Goal: Transaction & Acquisition: Download file/media

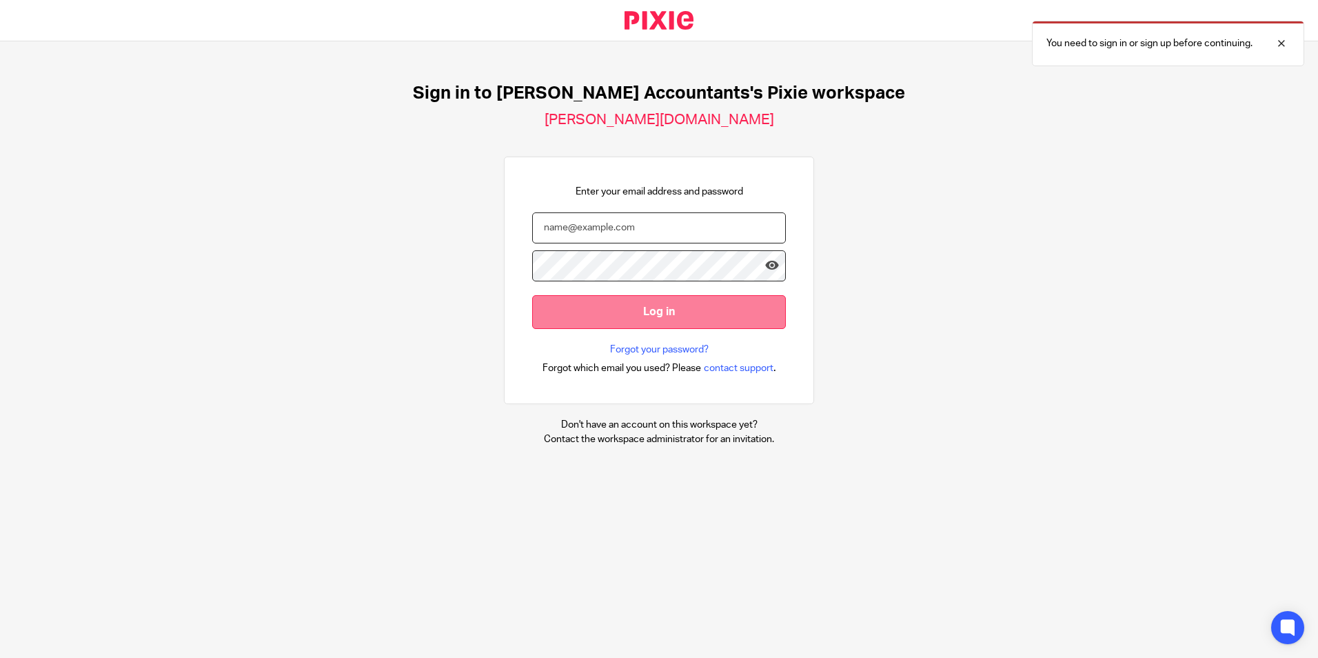
type input "helen@sheilaccountants.ie"
click at [614, 313] on input "Log in" at bounding box center [659, 312] width 254 height 34
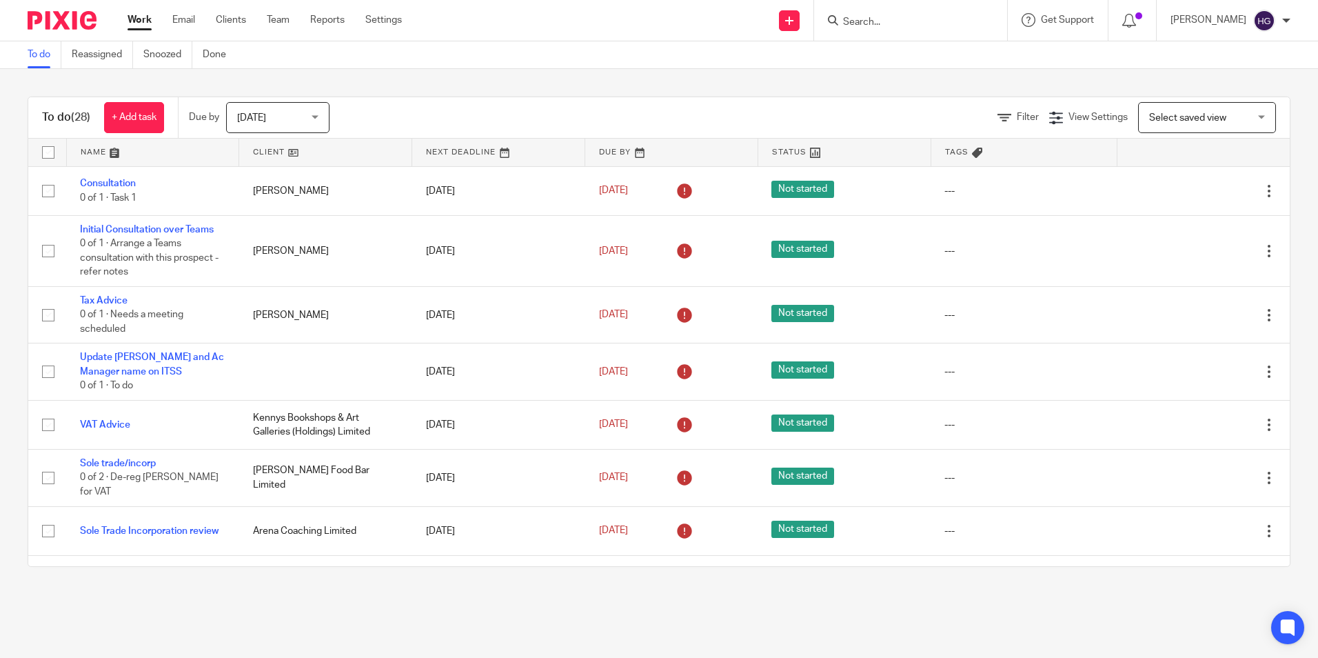
click at [898, 15] on form at bounding box center [915, 20] width 147 height 17
click at [865, 18] on input "Search" at bounding box center [904, 23] width 124 height 12
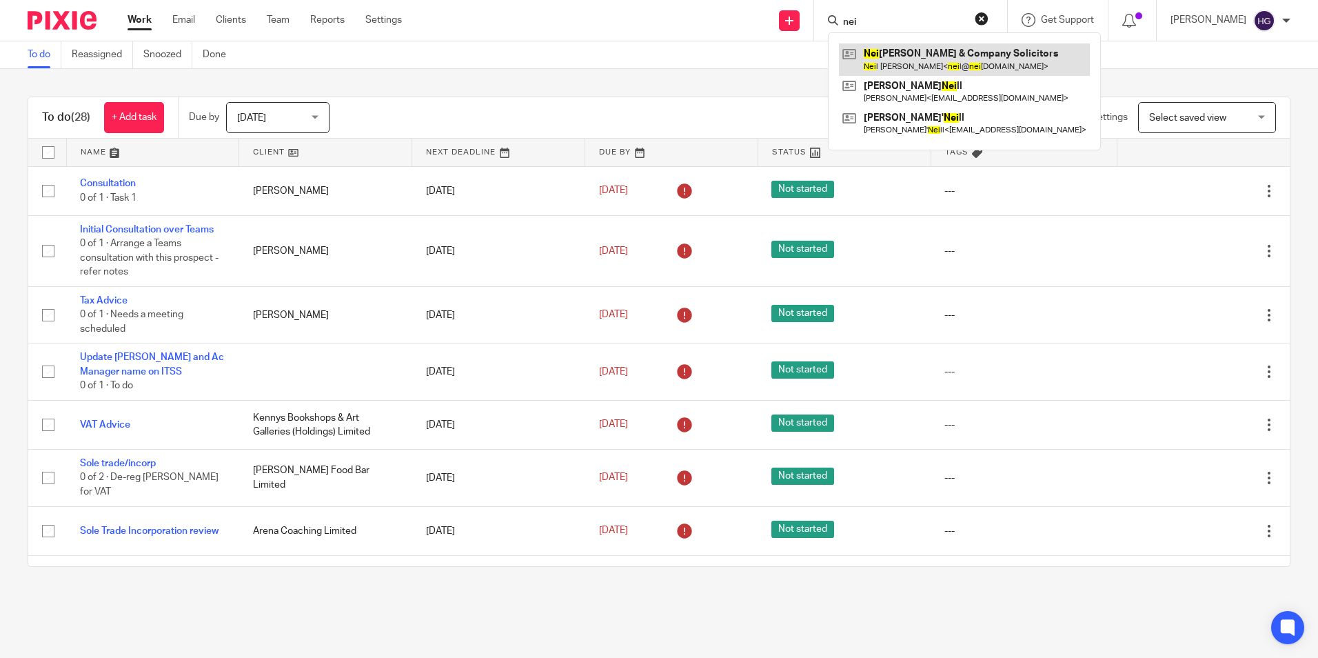
type input "nei"
click at [931, 57] on link at bounding box center [964, 59] width 251 height 32
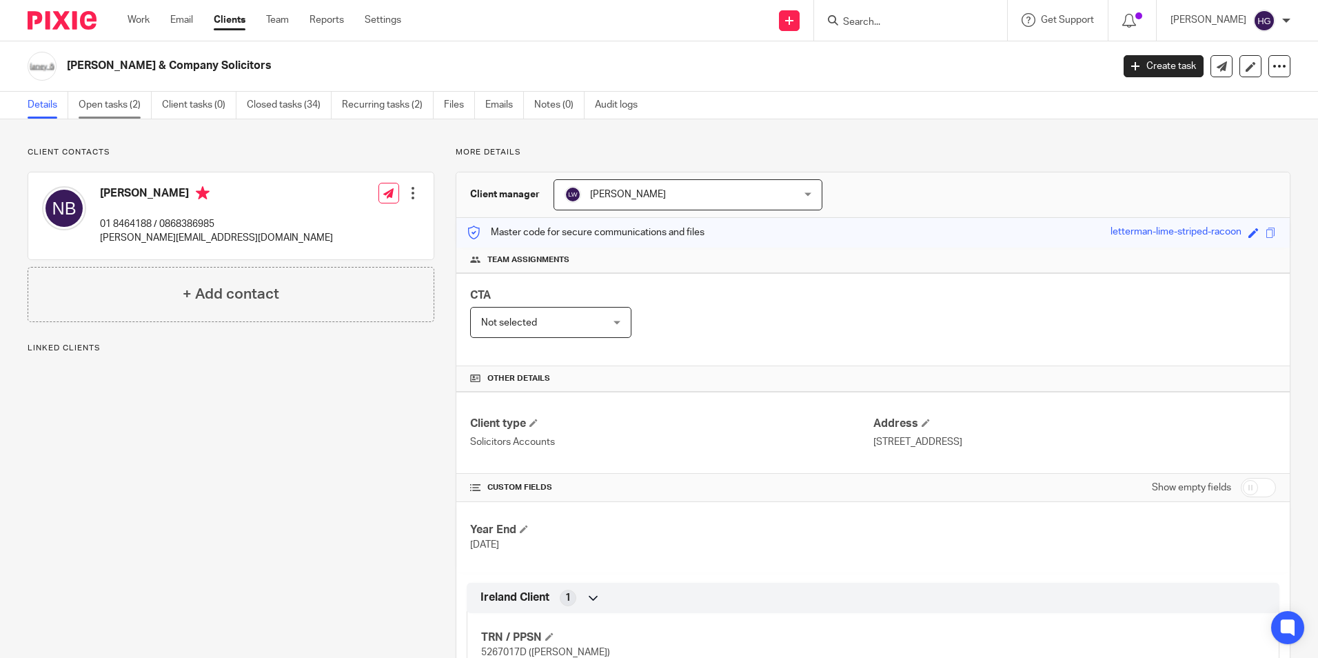
click at [120, 108] on link "Open tasks (2)" at bounding box center [115, 105] width 73 height 27
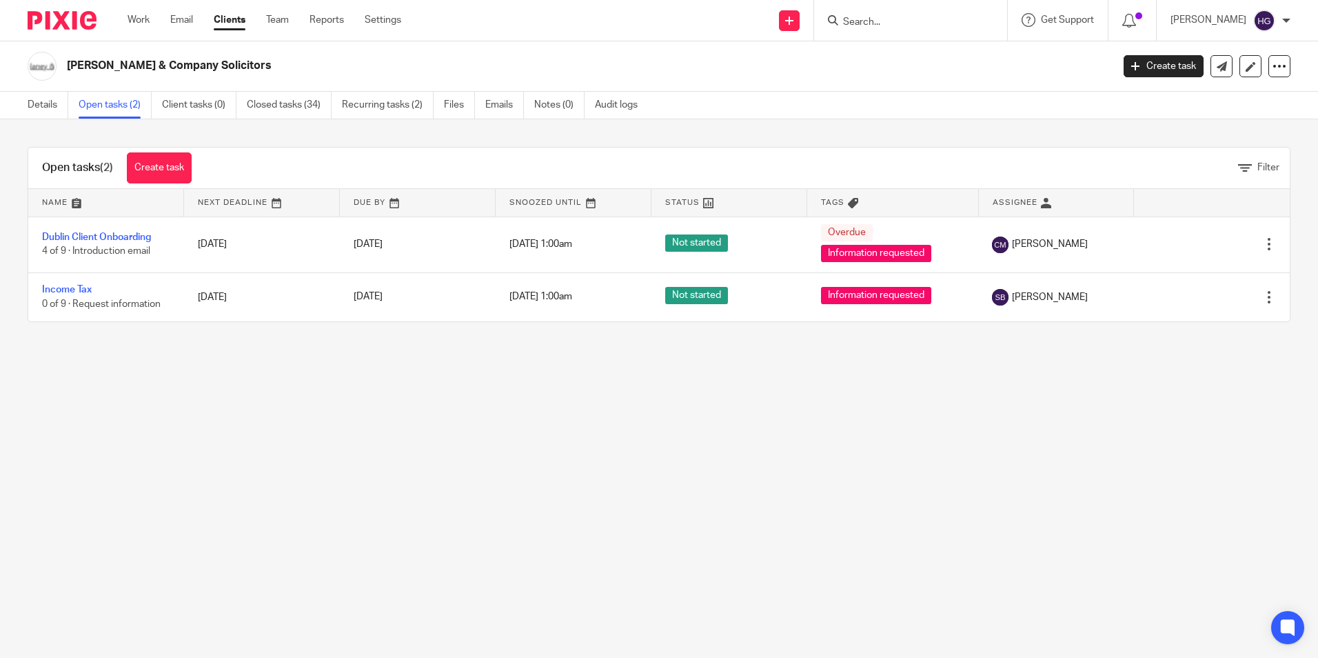
click at [861, 21] on input "Search" at bounding box center [904, 23] width 124 height 12
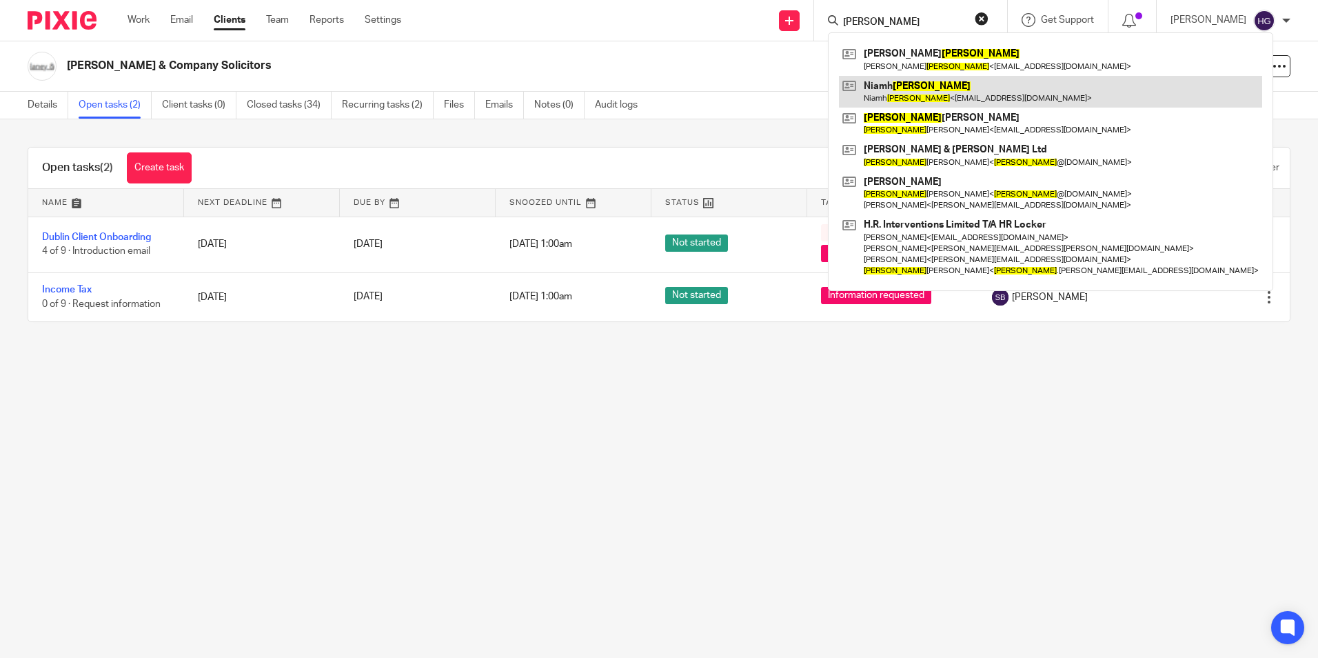
type input "adams"
click at [1020, 99] on link at bounding box center [1050, 92] width 423 height 32
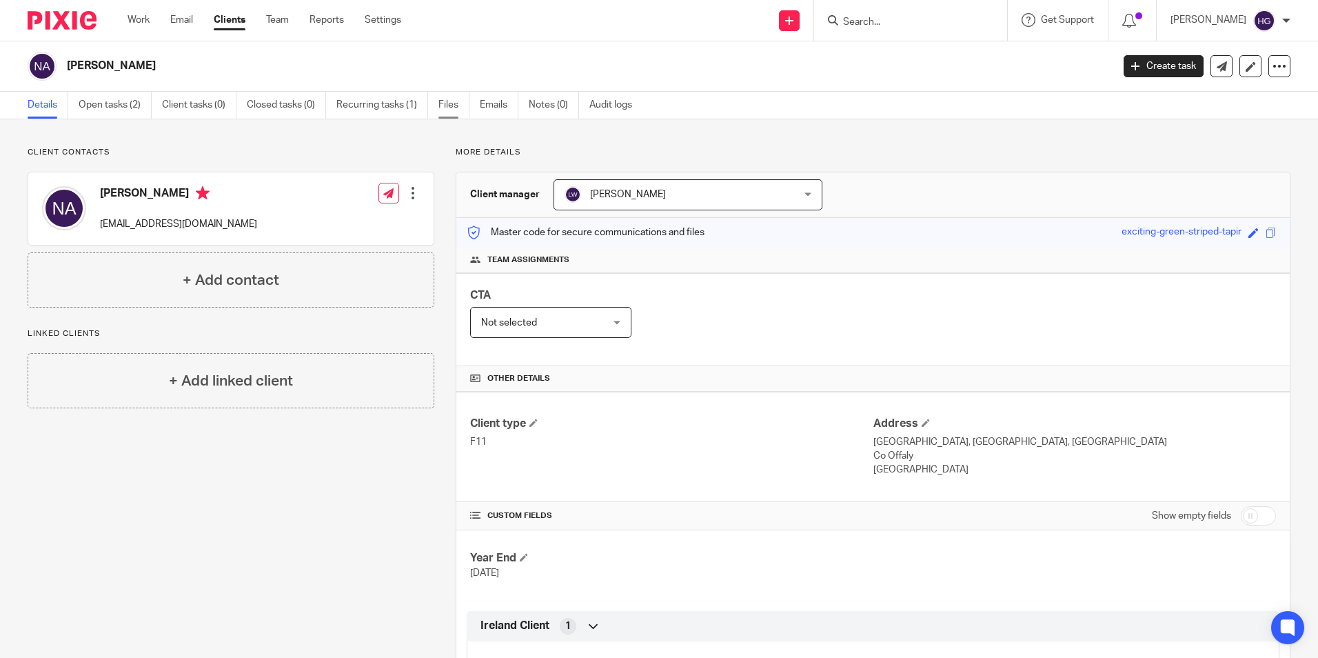
click at [450, 99] on link "Files" at bounding box center [453, 105] width 31 height 27
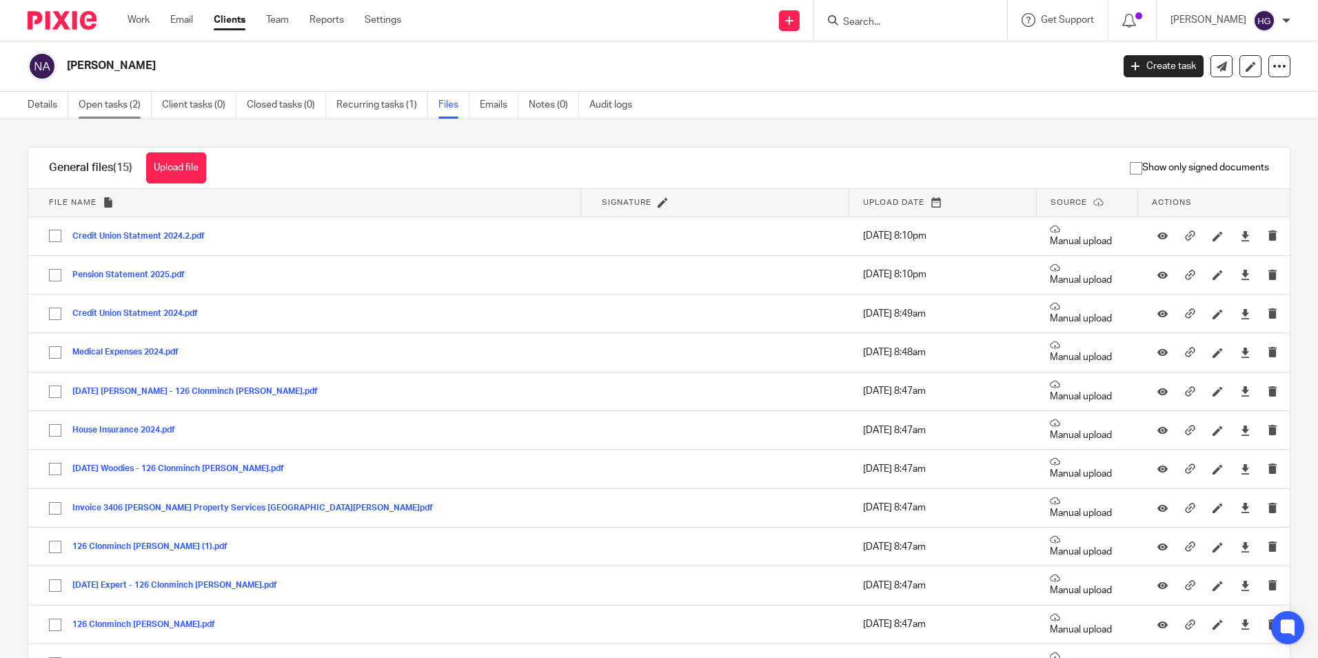
click at [108, 109] on link "Open tasks (2)" at bounding box center [115, 105] width 73 height 27
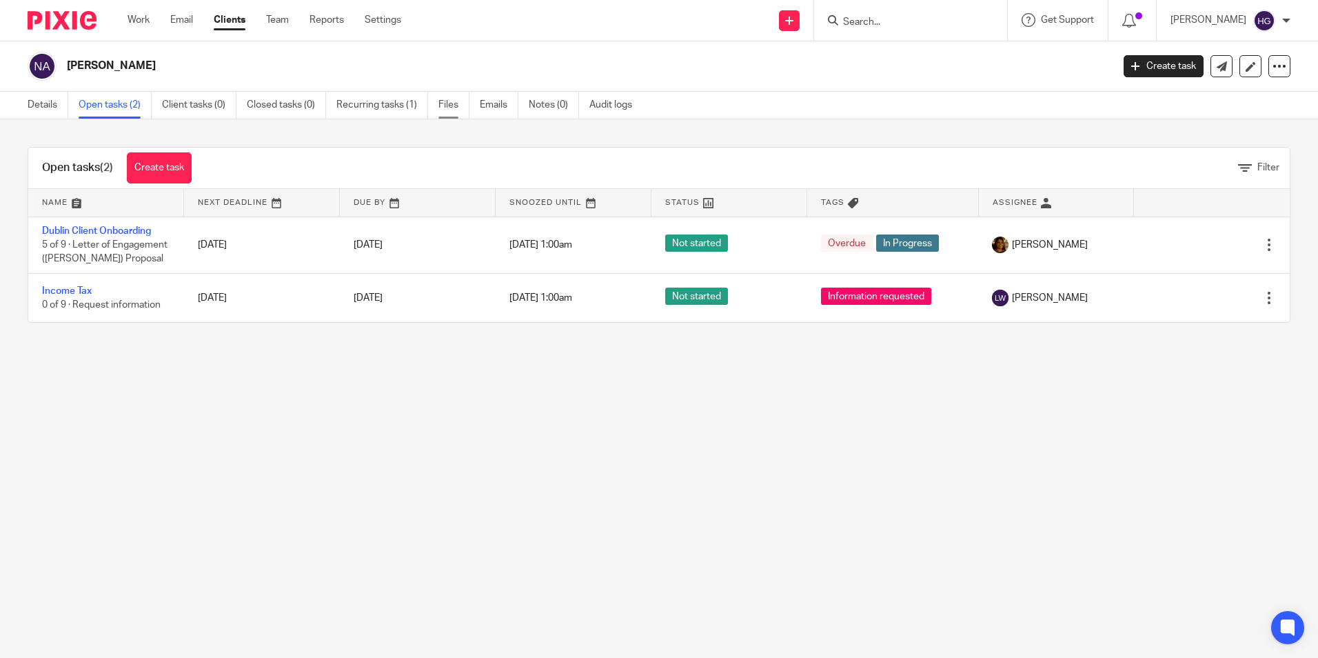
click at [453, 100] on link "Files" at bounding box center [453, 105] width 31 height 27
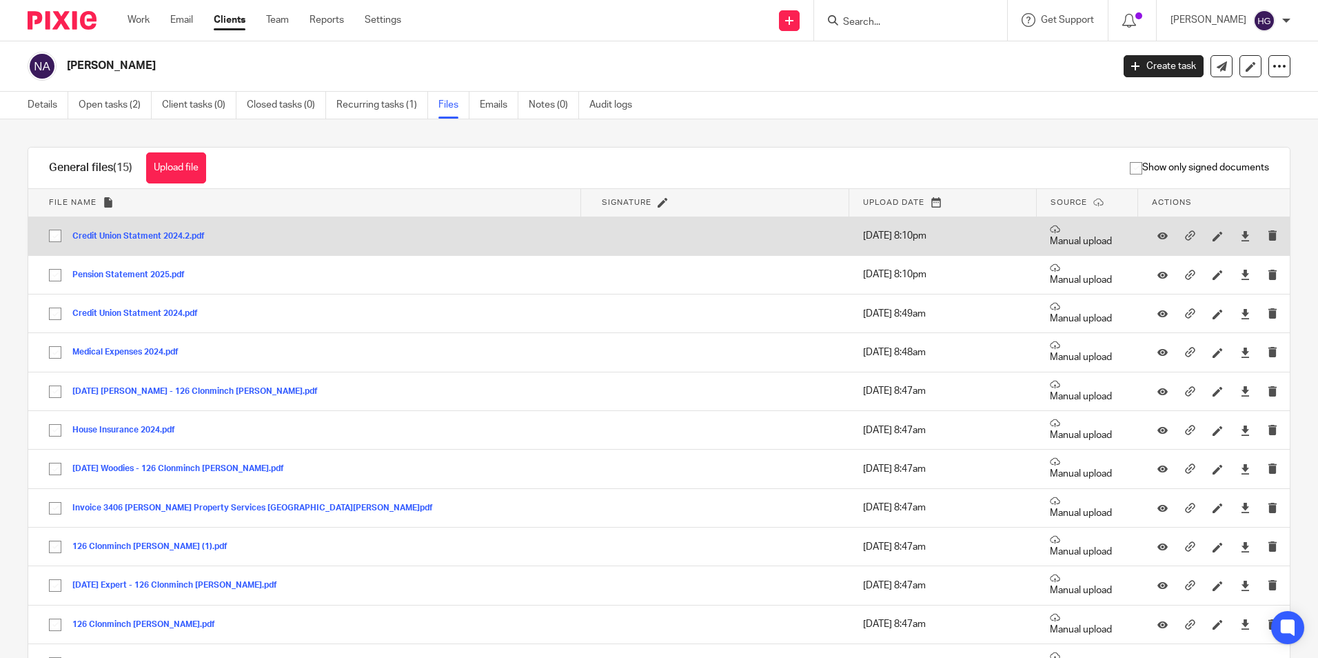
click at [61, 240] on input "checkbox" at bounding box center [55, 236] width 26 height 26
checkbox input "true"
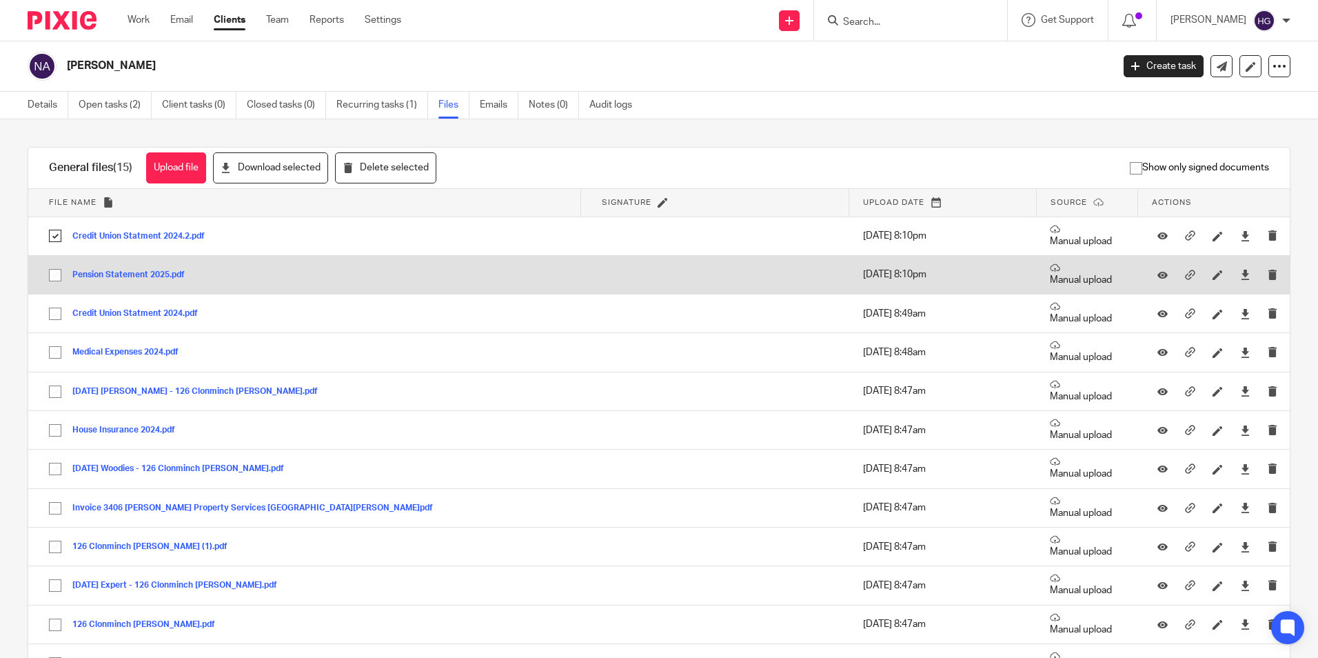
click at [55, 279] on input "checkbox" at bounding box center [55, 275] width 26 height 26
checkbox input "true"
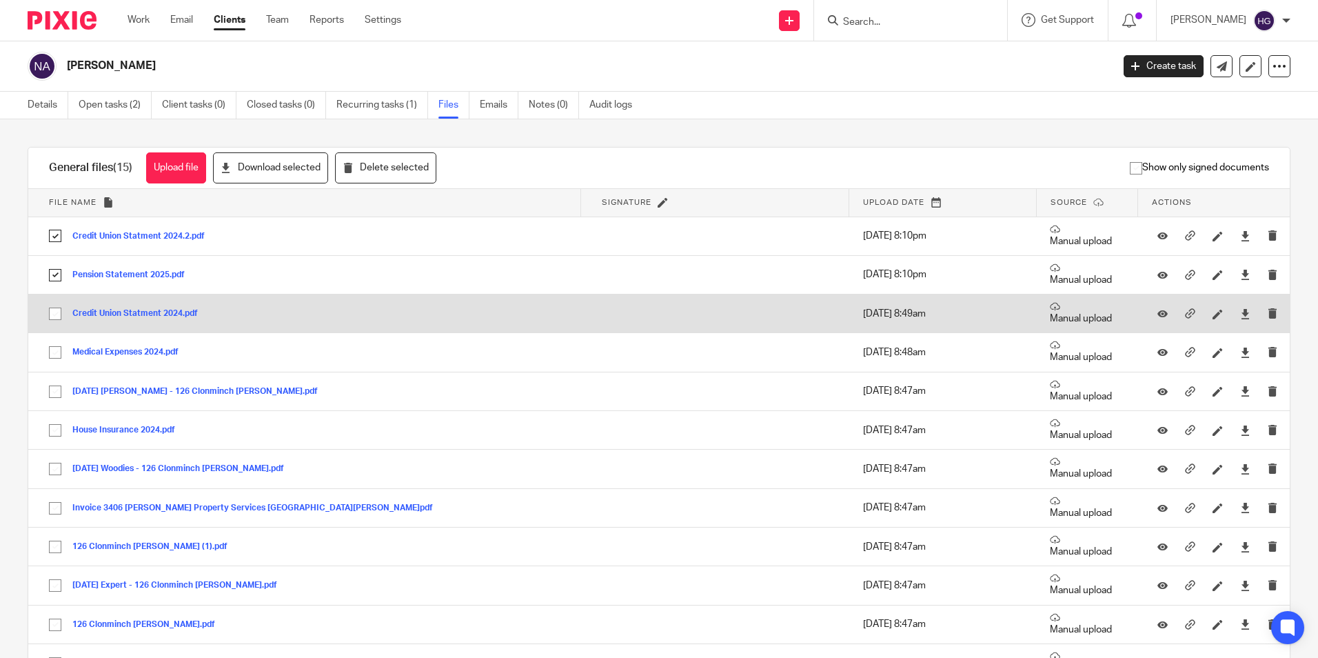
click at [60, 314] on input "checkbox" at bounding box center [55, 314] width 26 height 26
checkbox input "true"
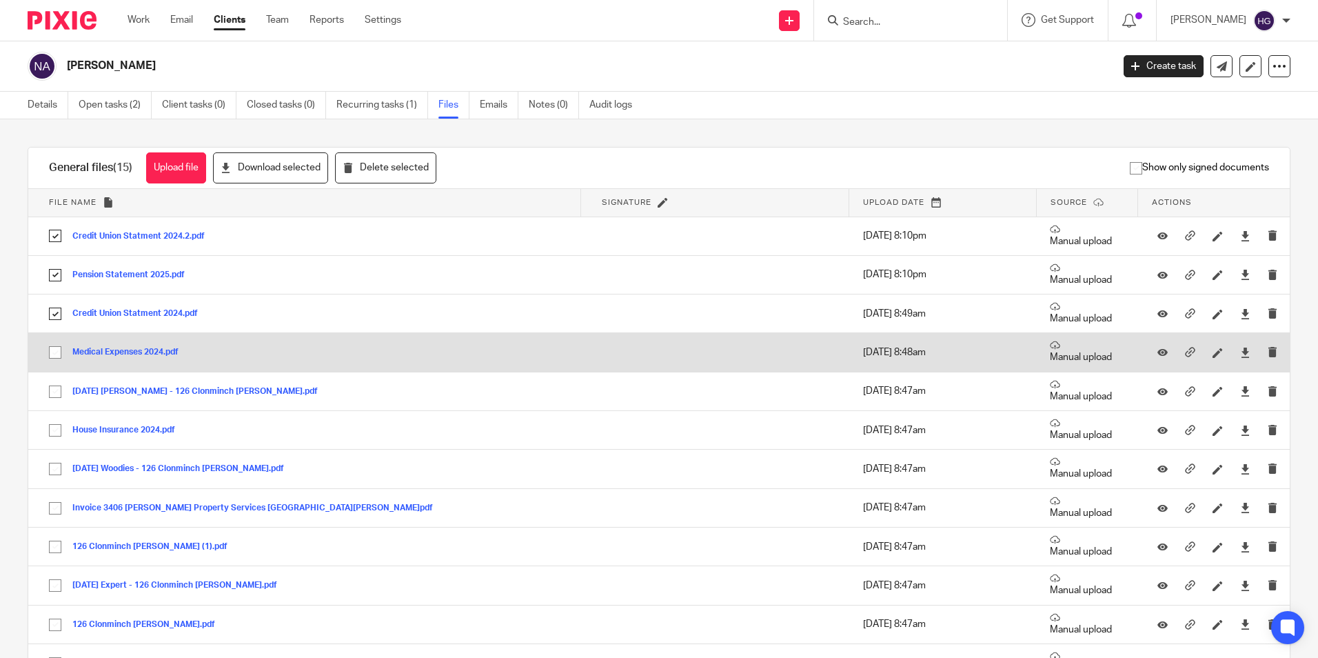
click at [54, 352] on input "checkbox" at bounding box center [55, 352] width 26 height 26
checkbox input "true"
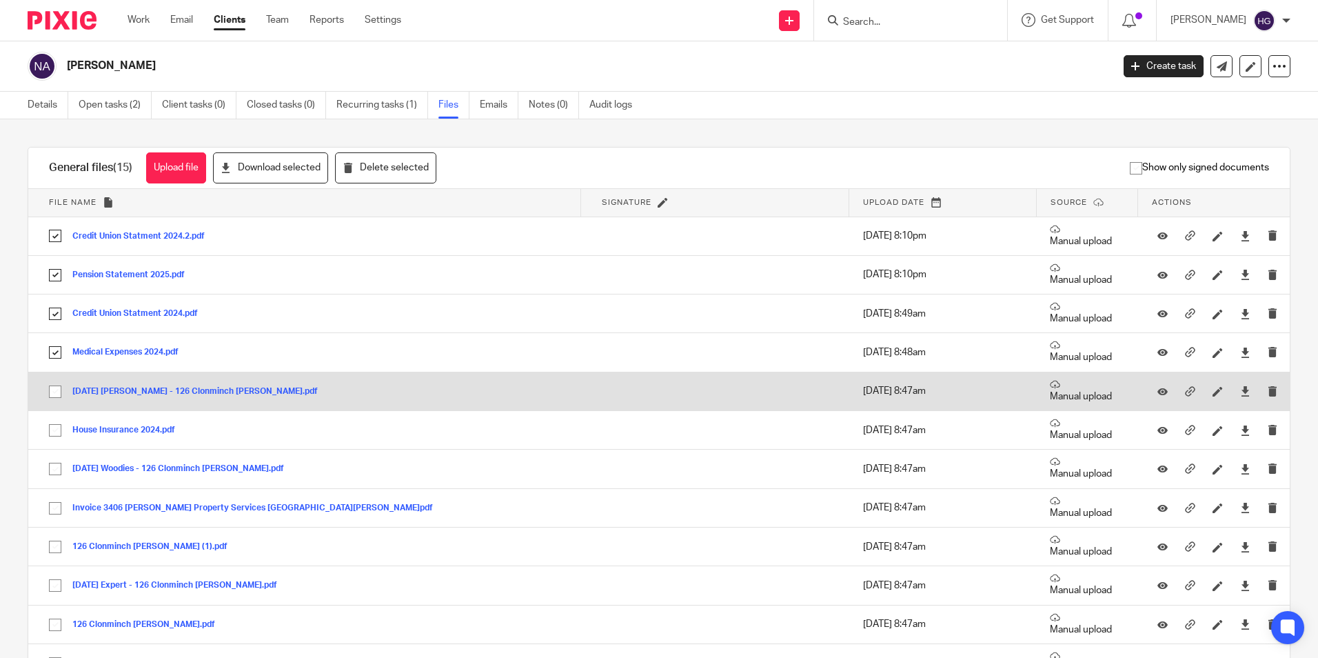
click at [58, 391] on input "checkbox" at bounding box center [55, 392] width 26 height 26
checkbox input "true"
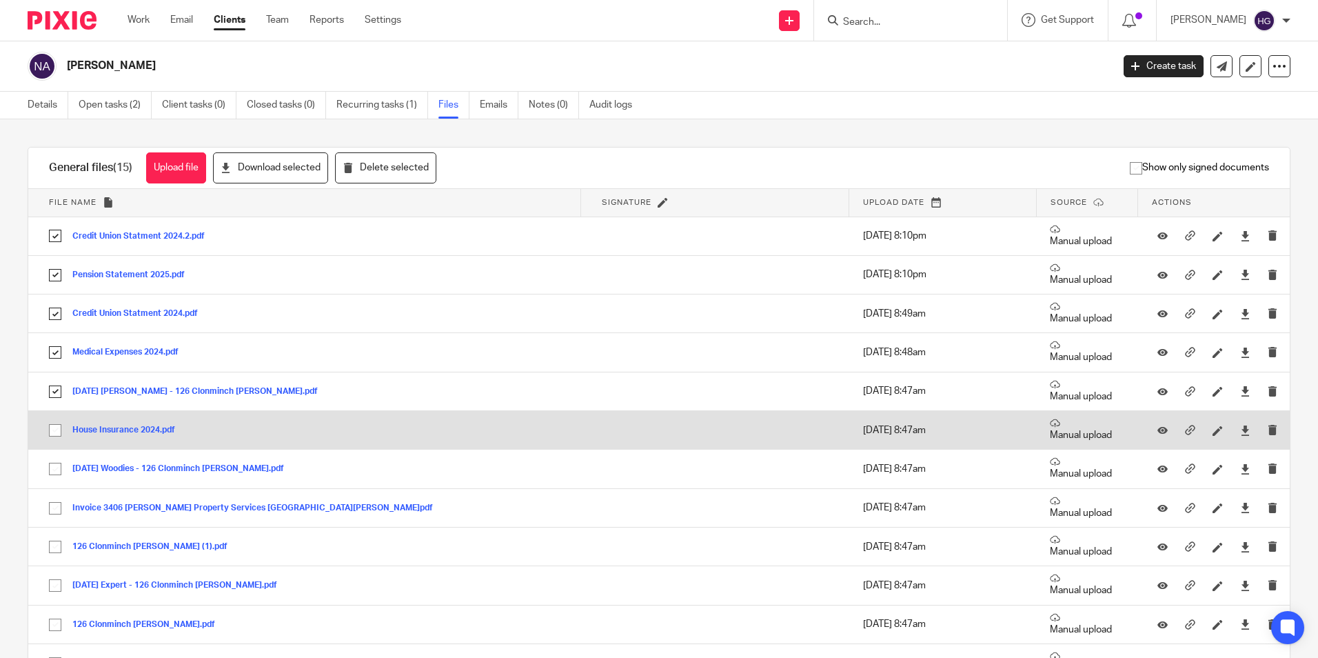
click at [50, 432] on input "checkbox" at bounding box center [55, 430] width 26 height 26
checkbox input "true"
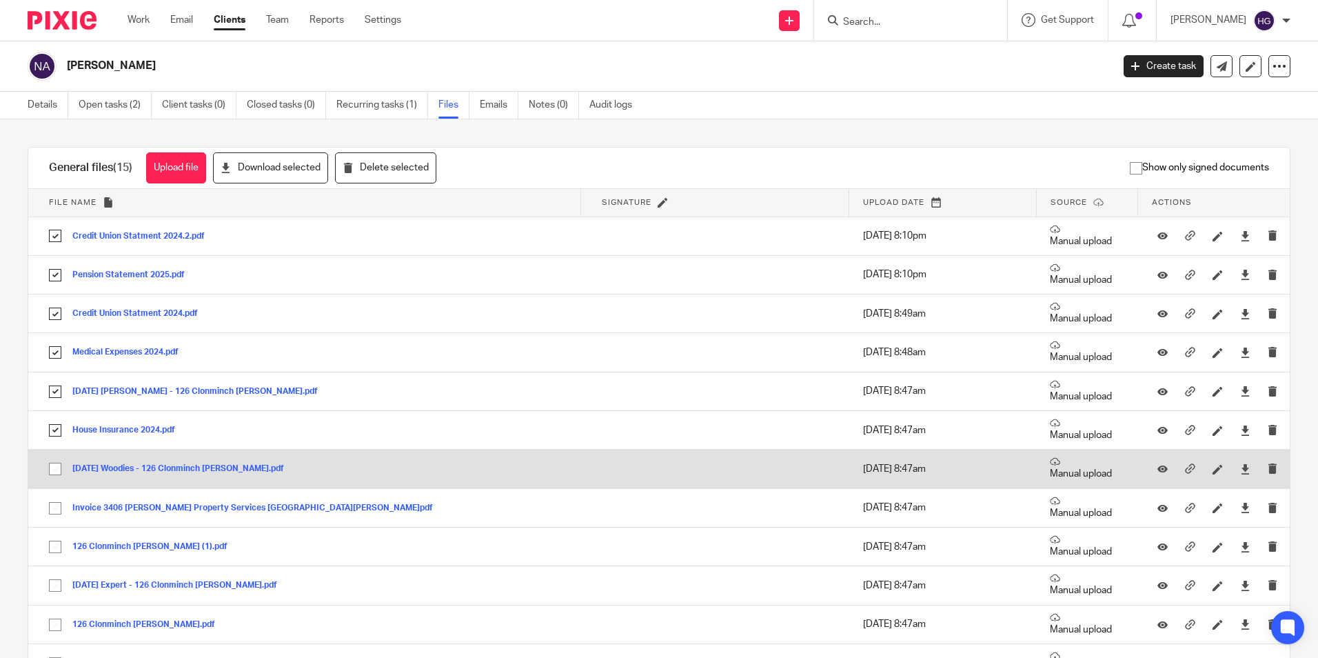
click at [51, 465] on input "checkbox" at bounding box center [55, 469] width 26 height 26
checkbox input "true"
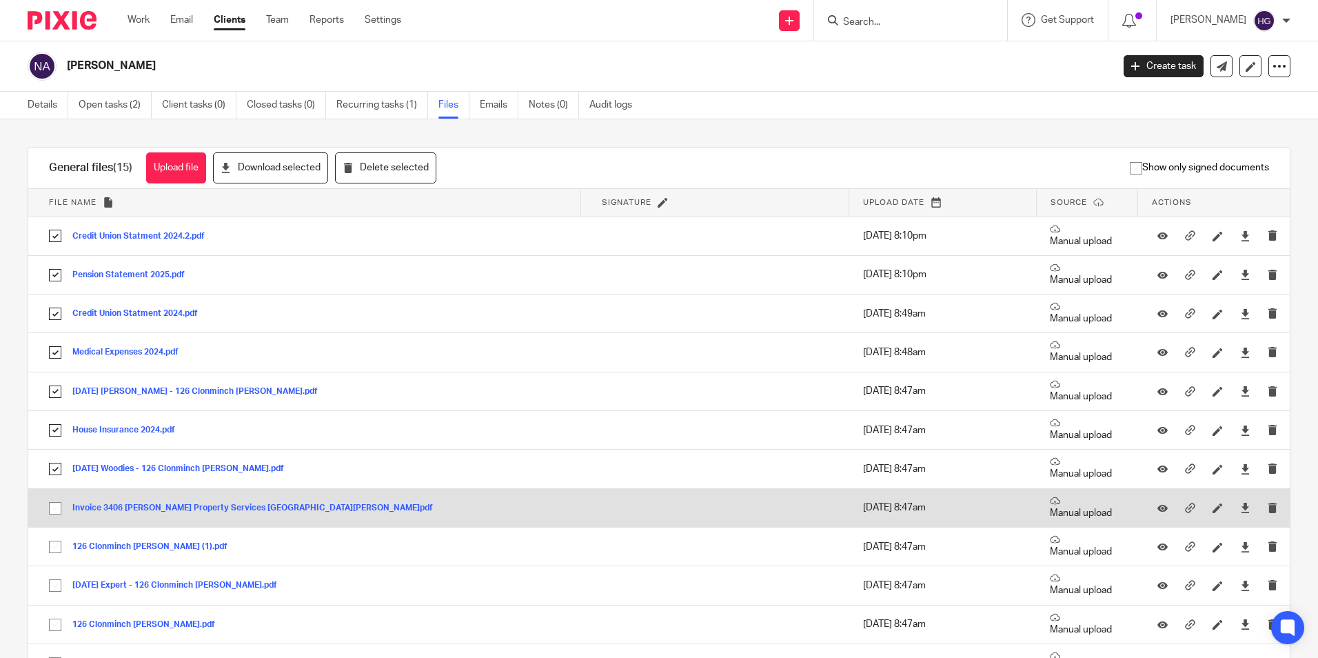
click at [57, 507] on input "checkbox" at bounding box center [55, 508] width 26 height 26
checkbox input "true"
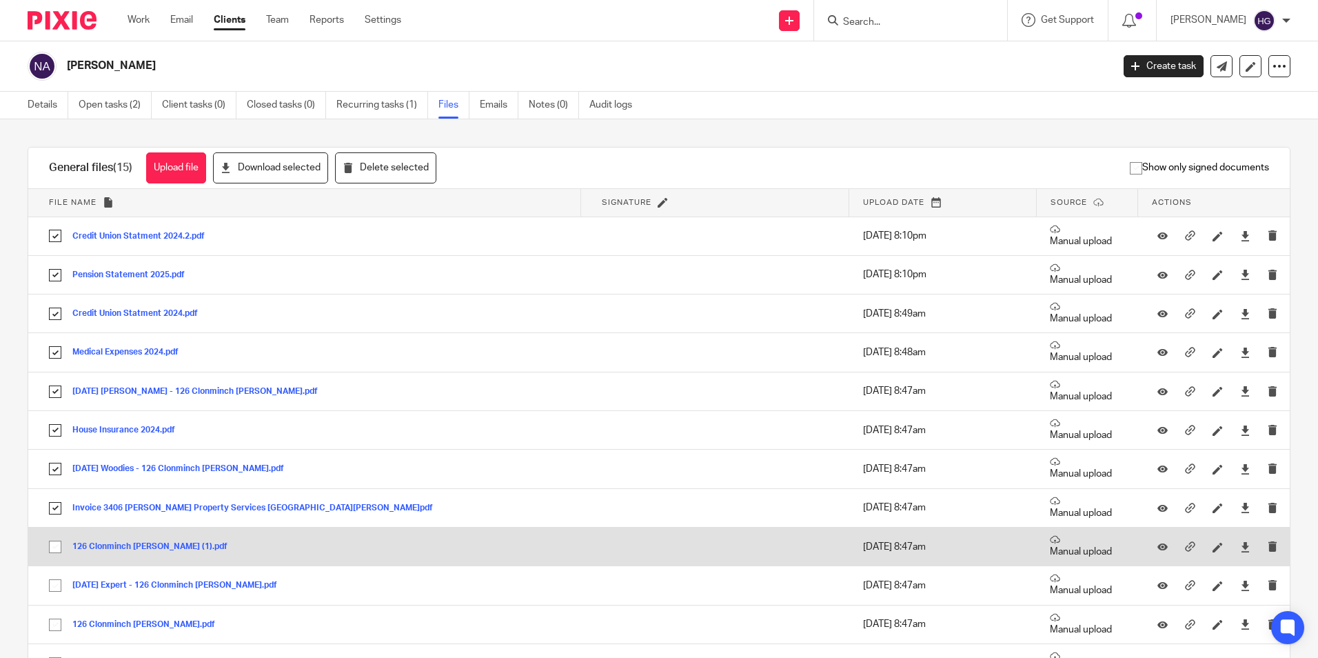
click at [53, 547] on input "checkbox" at bounding box center [55, 547] width 26 height 26
checkbox input "true"
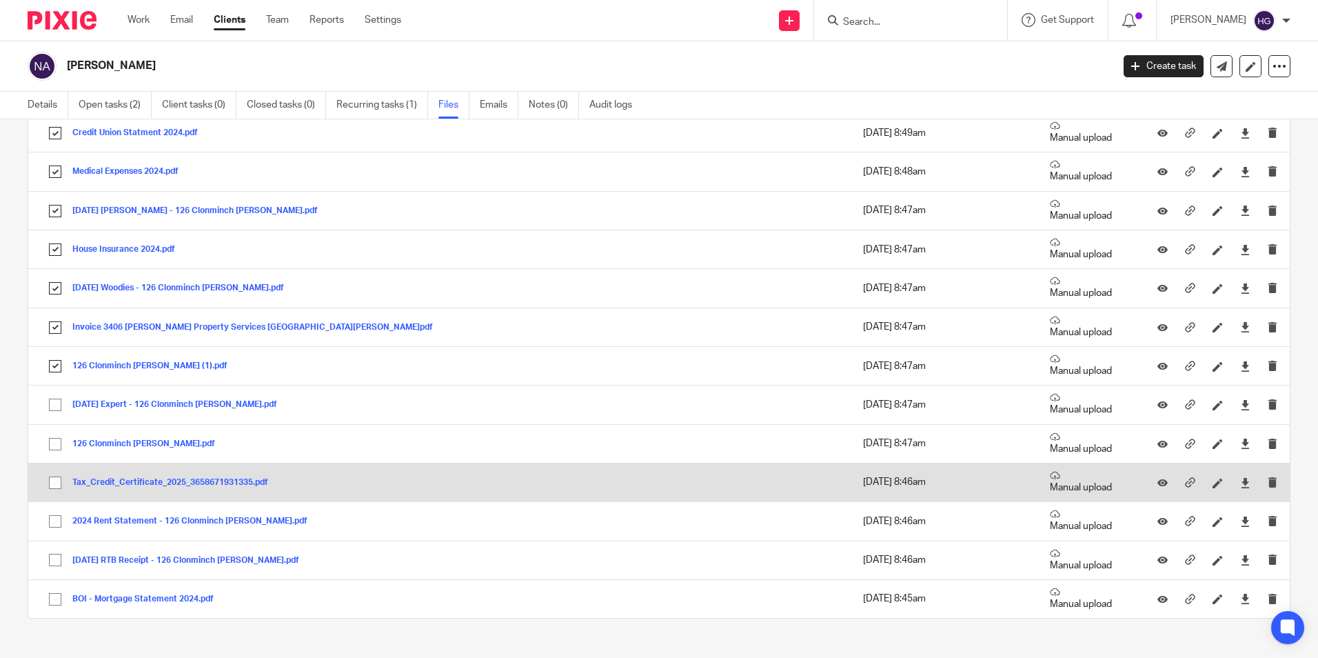
scroll to position [203, 0]
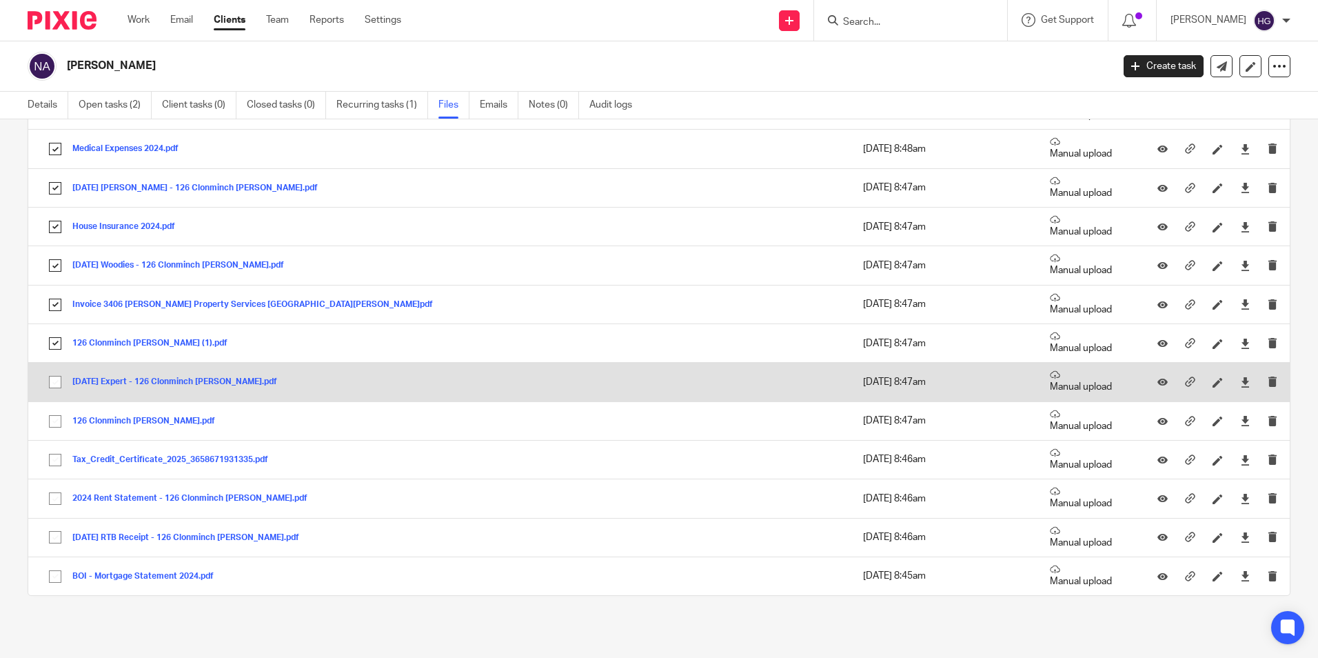
click at [57, 385] on input "checkbox" at bounding box center [55, 382] width 26 height 26
checkbox input "true"
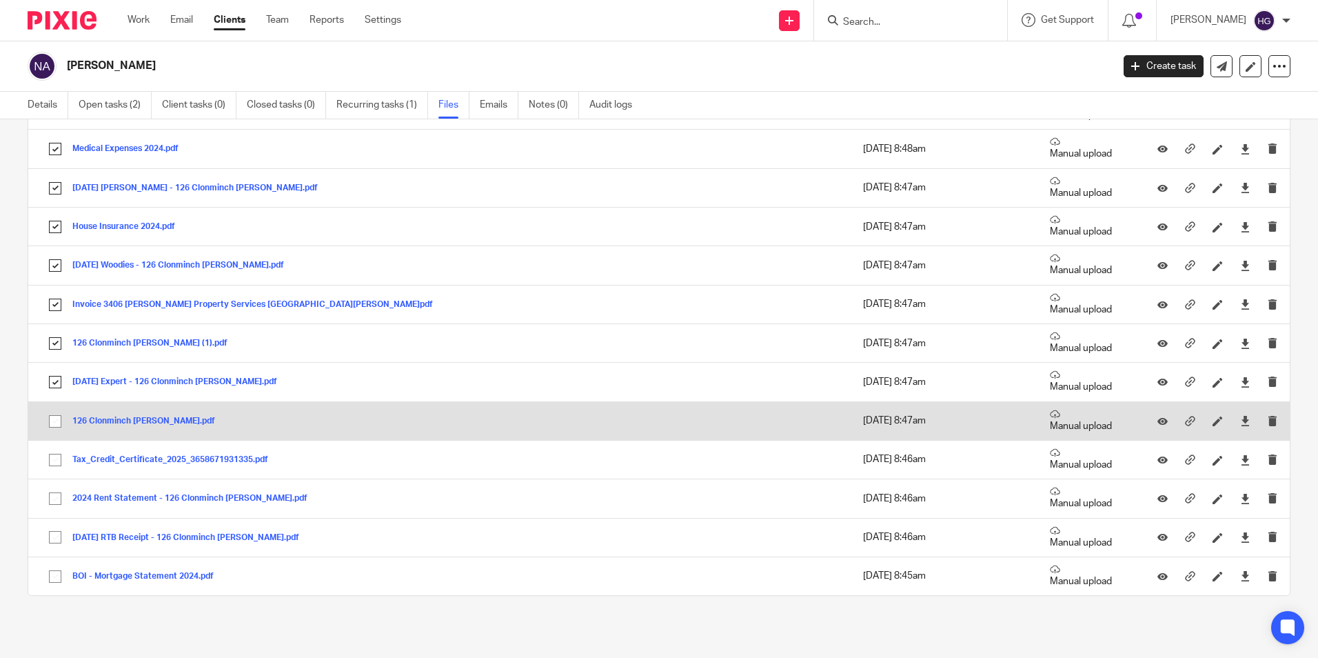
click at [57, 426] on input "checkbox" at bounding box center [55, 421] width 26 height 26
checkbox input "true"
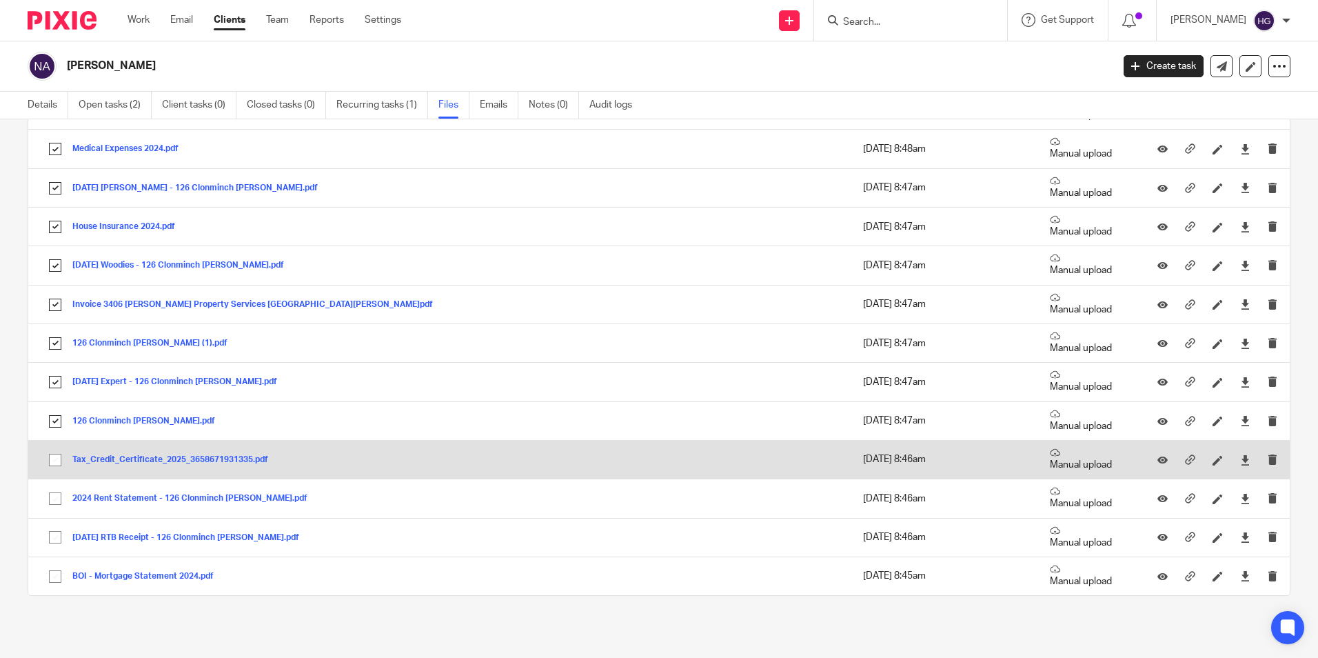
click at [59, 463] on input "checkbox" at bounding box center [55, 460] width 26 height 26
checkbox input "true"
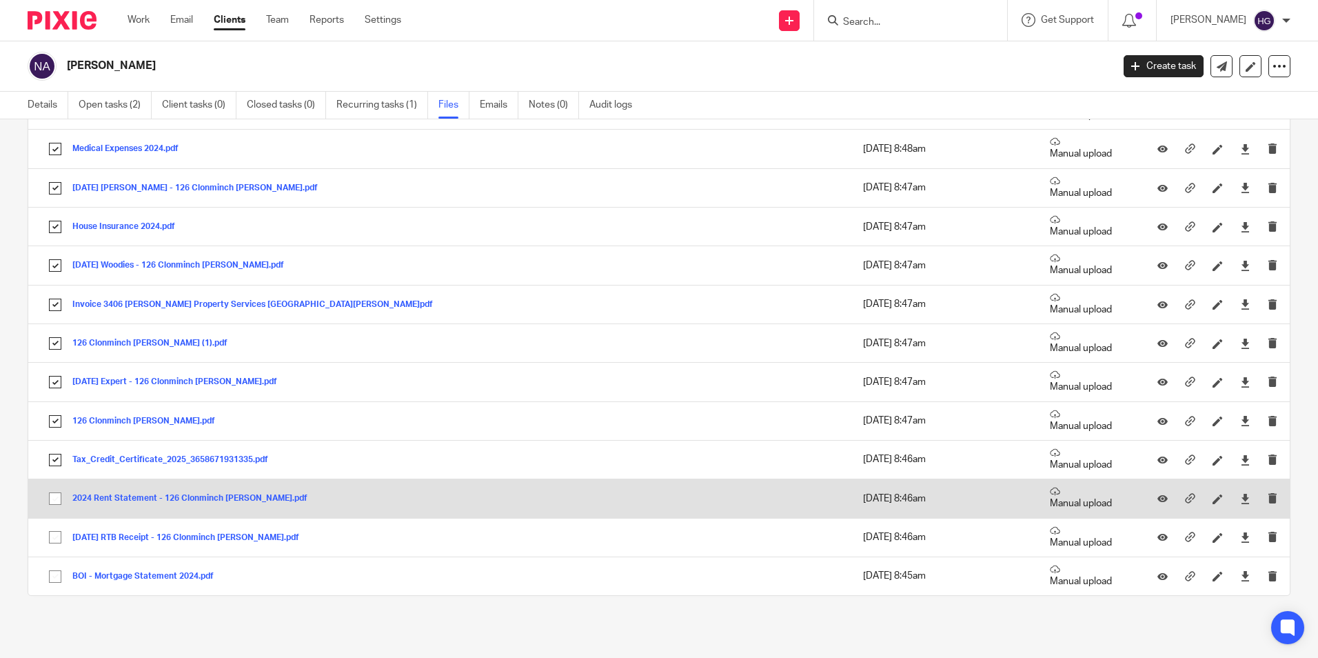
click at [56, 494] on input "checkbox" at bounding box center [55, 498] width 26 height 26
checkbox input "true"
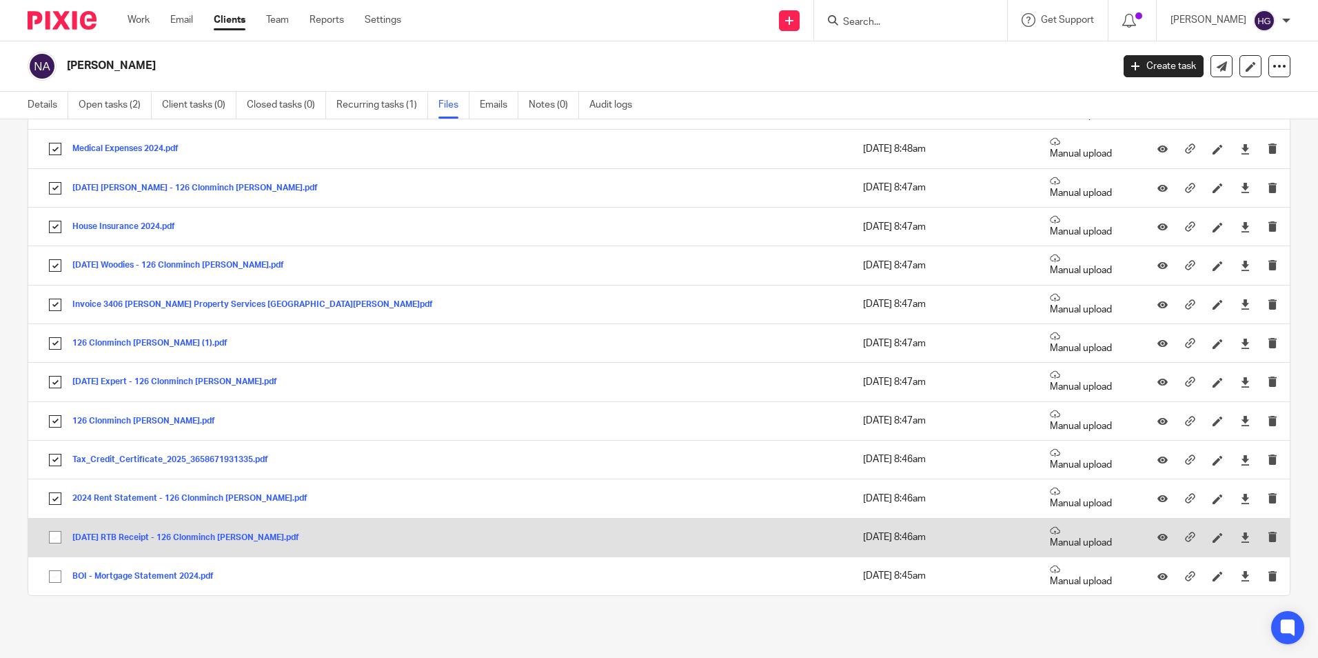
click at [54, 543] on input "checkbox" at bounding box center [55, 537] width 26 height 26
checkbox input "true"
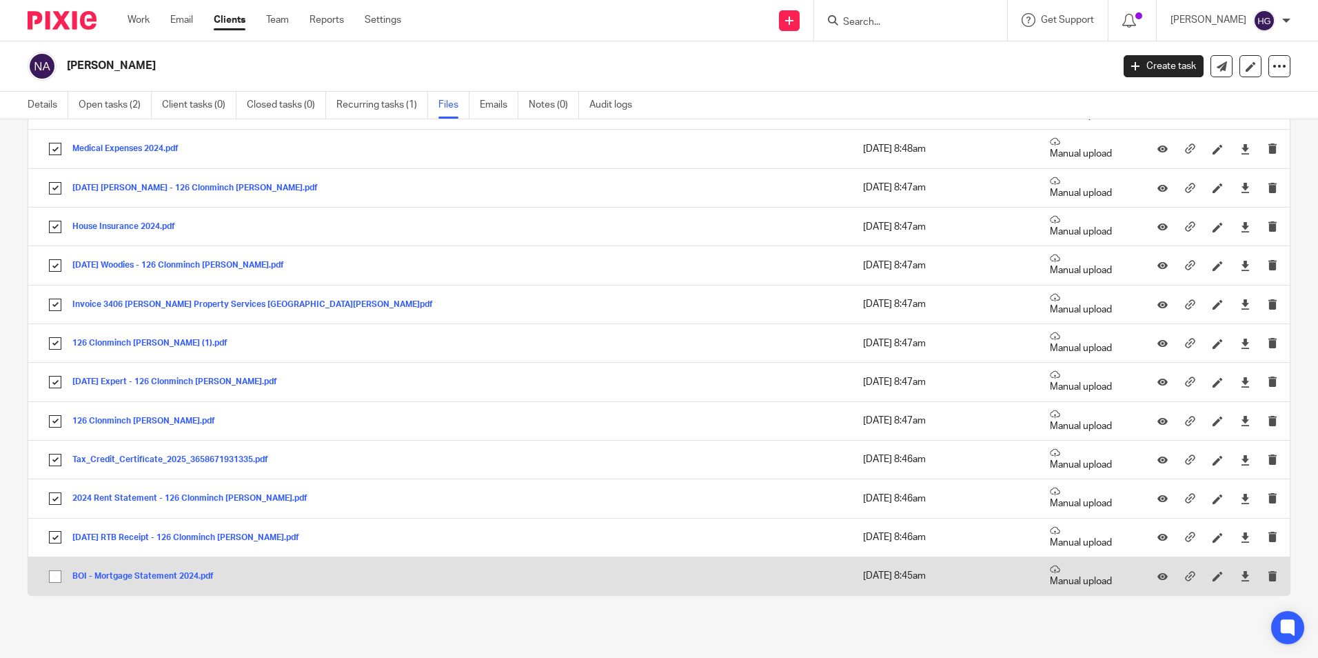
click at [54, 576] on input "checkbox" at bounding box center [55, 576] width 26 height 26
checkbox input "true"
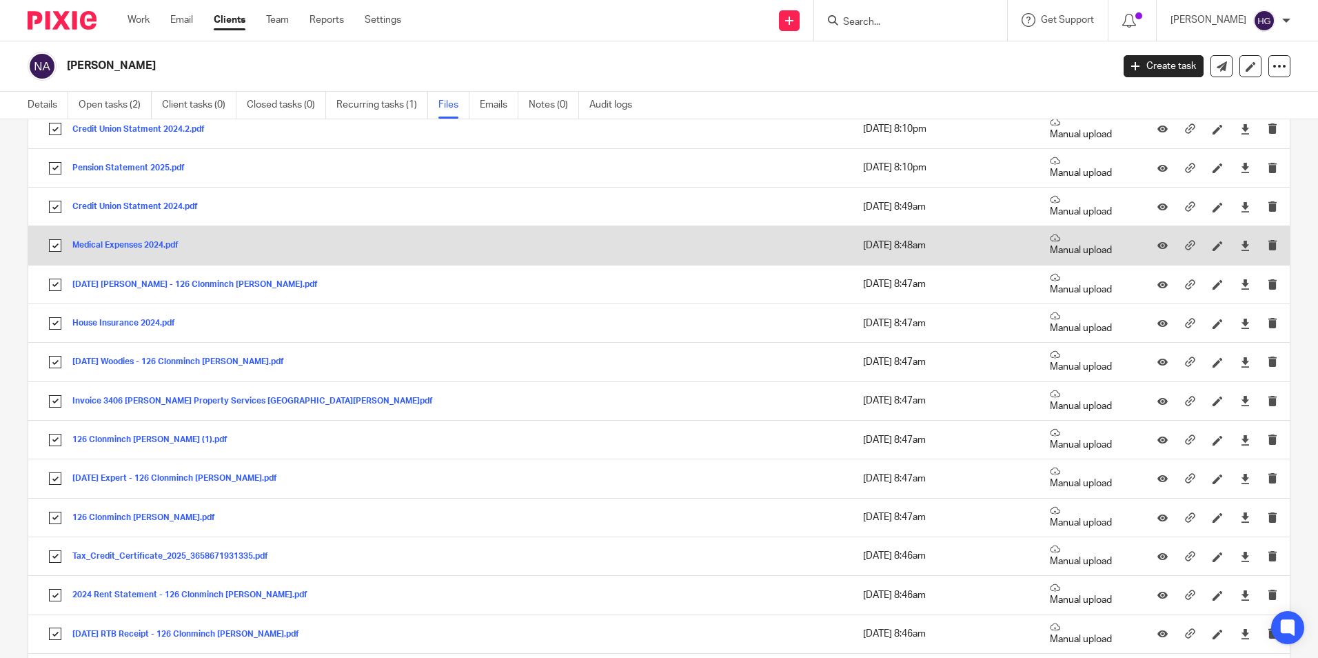
scroll to position [0, 0]
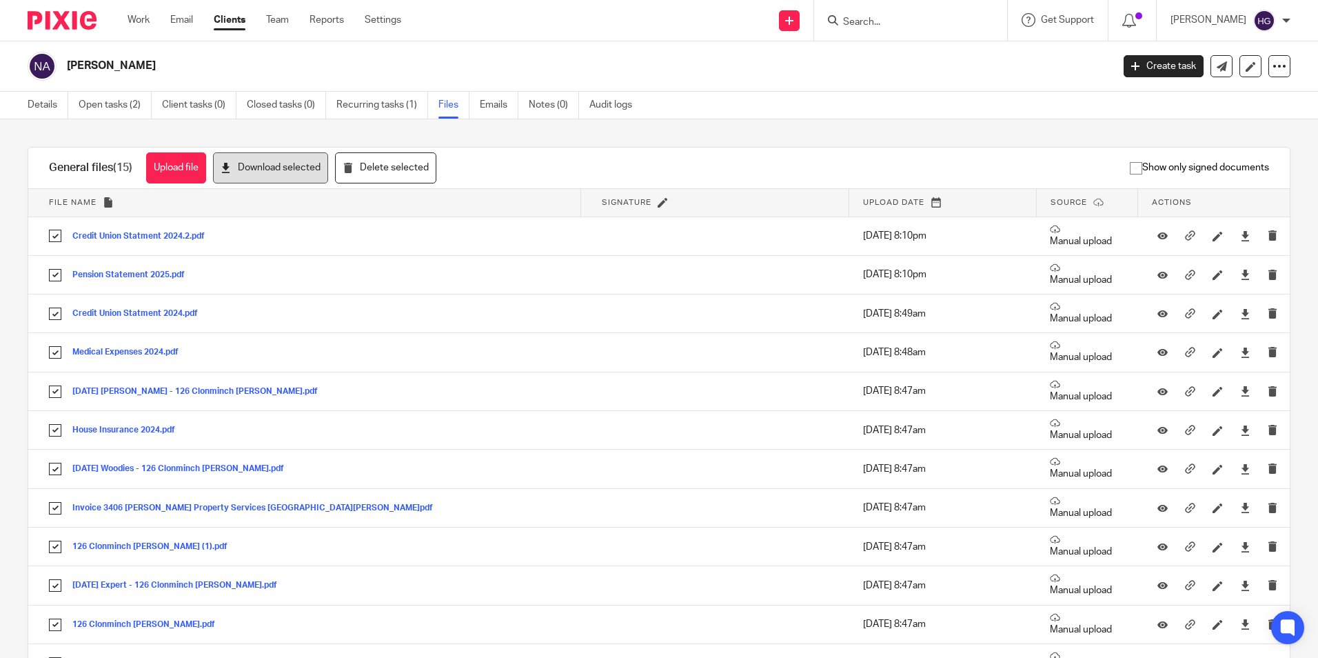
click at [259, 167] on button "Download selected" at bounding box center [270, 167] width 115 height 31
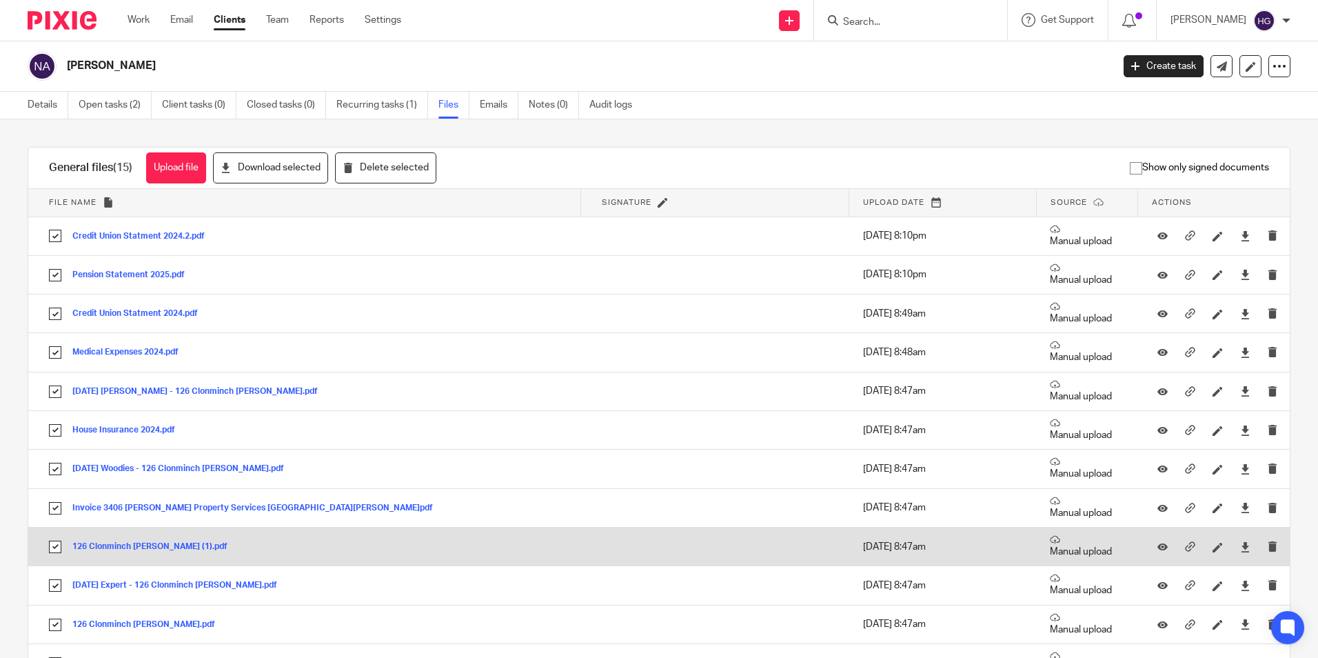
scroll to position [203, 0]
